Goal: Find contact information: Find contact information

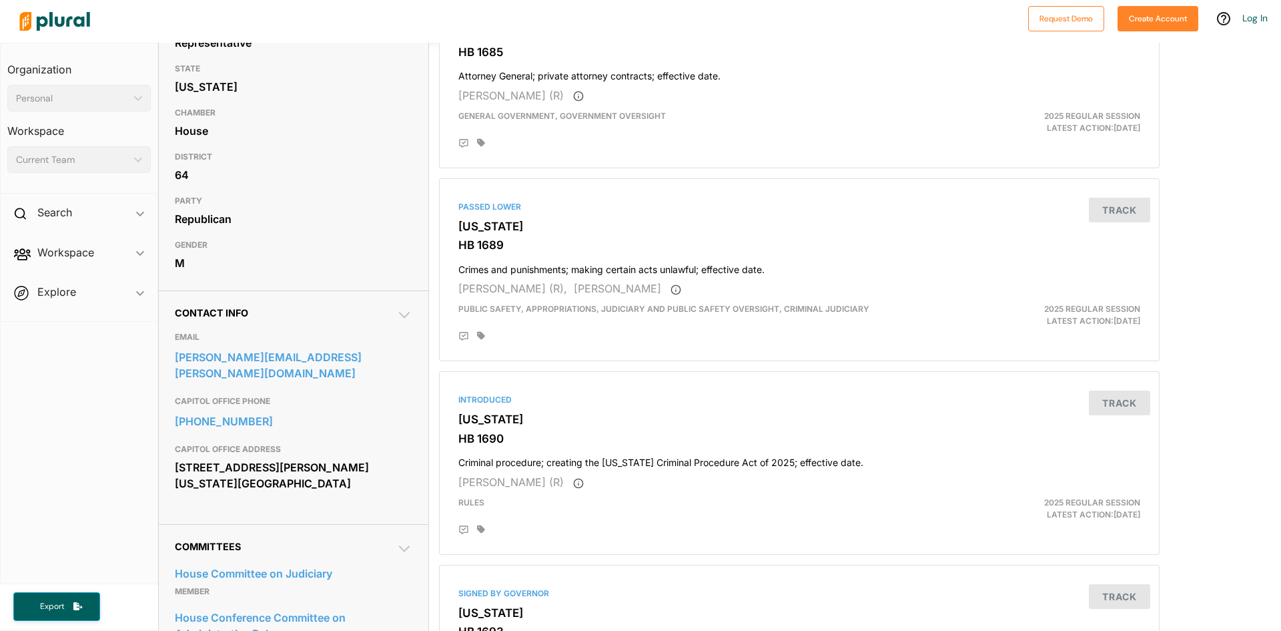
scroll to position [200, 0]
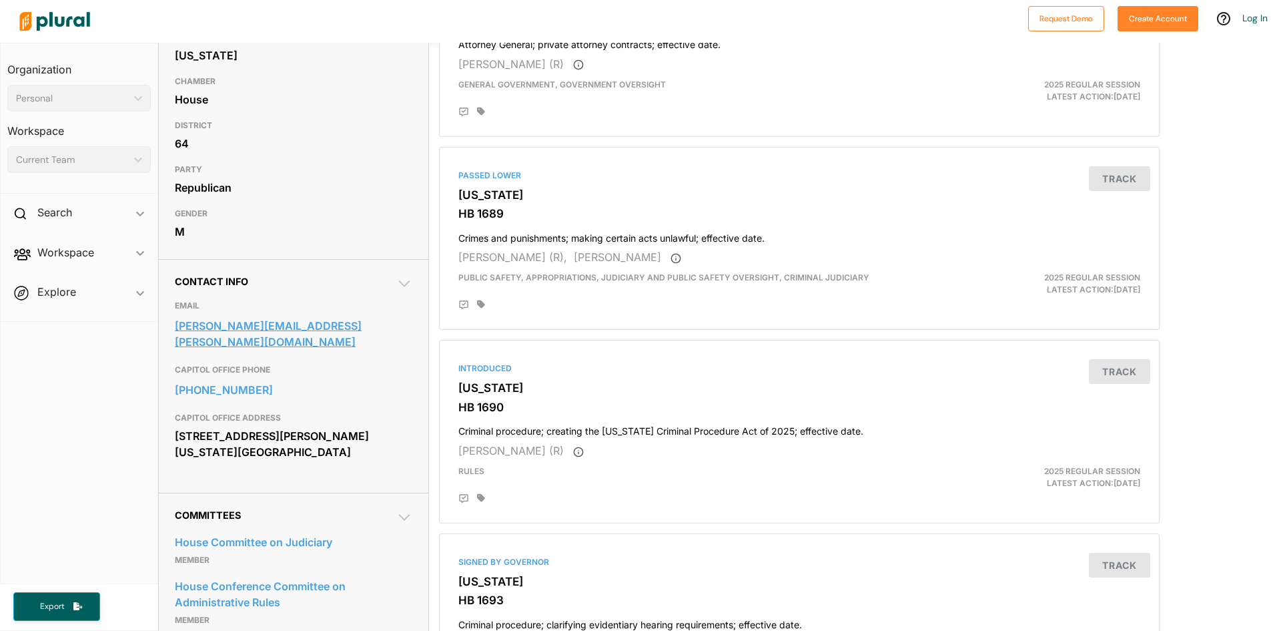
click at [314, 327] on link "[PERSON_NAME][EMAIL_ADDRESS][PERSON_NAME][DOMAIN_NAME]" at bounding box center [294, 334] width 238 height 36
